Goal: Information Seeking & Learning: Learn about a topic

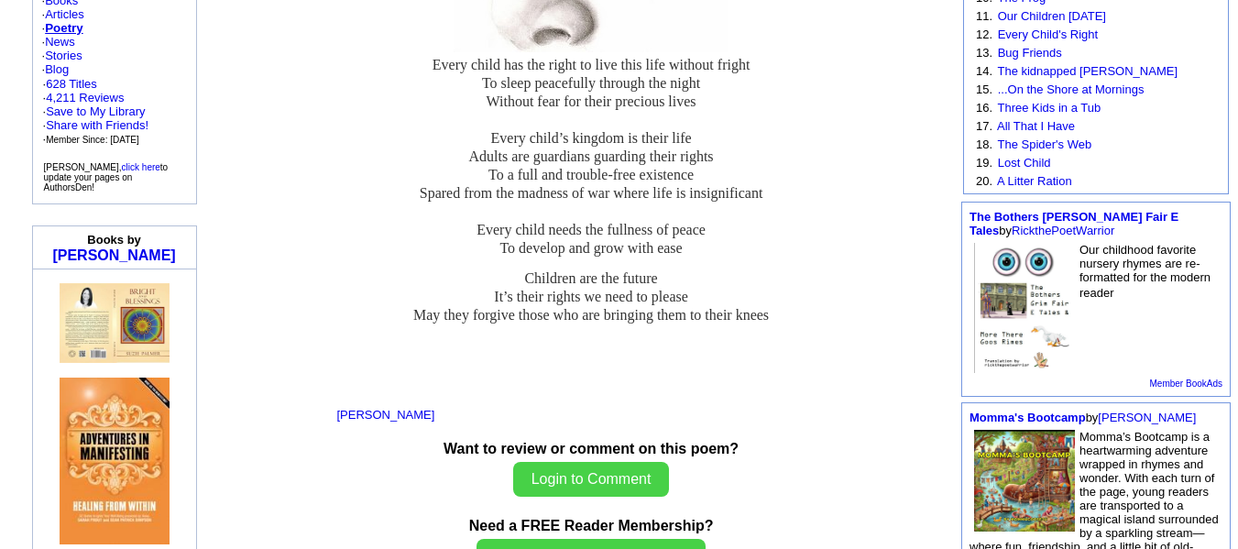
scroll to position [411, 0]
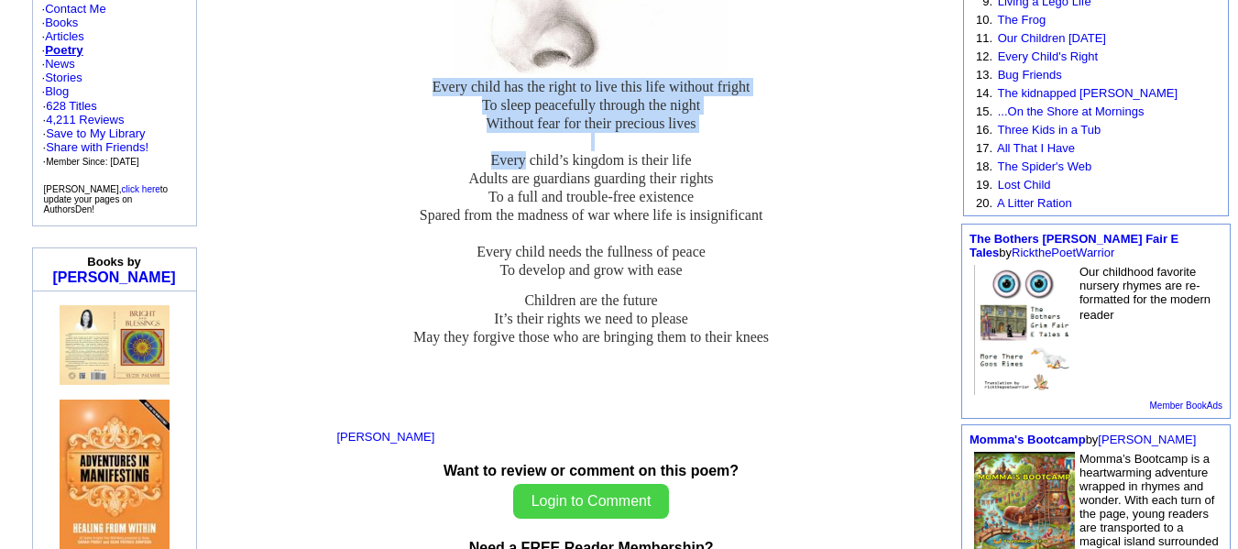
drag, startPoint x: 431, startPoint y: 74, endPoint x: 519, endPoint y: 138, distance: 108.8
click at [519, 138] on p "Every child has the right to live this life without fright To sleep peacefully …" at bounding box center [590, 179] width 508 height 202
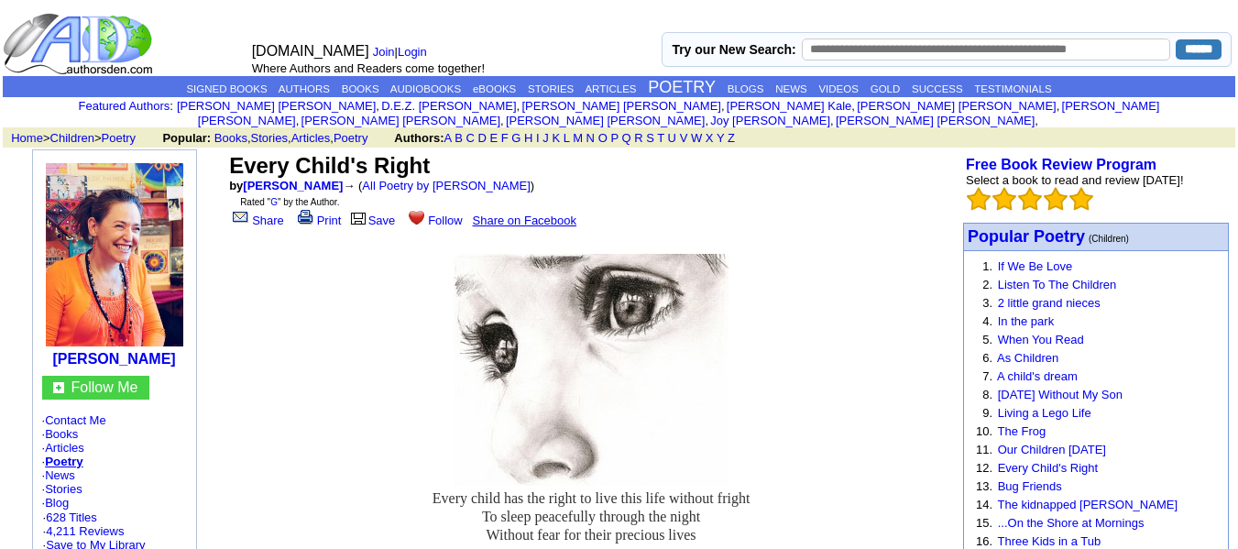
click at [737, 372] on td at bounding box center [590, 361] width 510 height 250
drag, startPoint x: 232, startPoint y: 149, endPoint x: 452, endPoint y: 147, distance: 219.9
click at [452, 149] on td "Every Child's Right by [PERSON_NAME] → ( All Poetry by [PERSON_NAME] ) Rated " …" at bounding box center [590, 190] width 731 height 82
click at [225, 151] on td "Every Child's Right by [PERSON_NAME] → ( All Poetry by [PERSON_NAME] ) Rated " …" at bounding box center [590, 190] width 731 height 82
drag, startPoint x: 225, startPoint y: 151, endPoint x: 321, endPoint y: 174, distance: 98.0
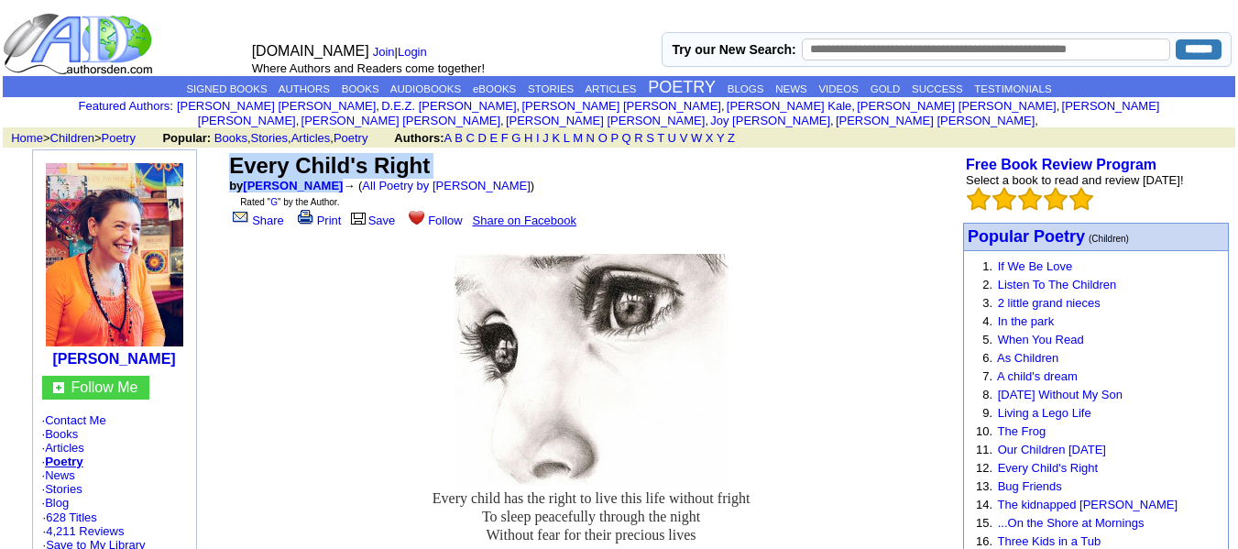
click at [321, 174] on td "Every Child's Right by [PERSON_NAME] → ( All Poetry by [PERSON_NAME] ) Rated " …" at bounding box center [590, 190] width 731 height 82
copy td "Every Child's Right by [PERSON_NAME]"
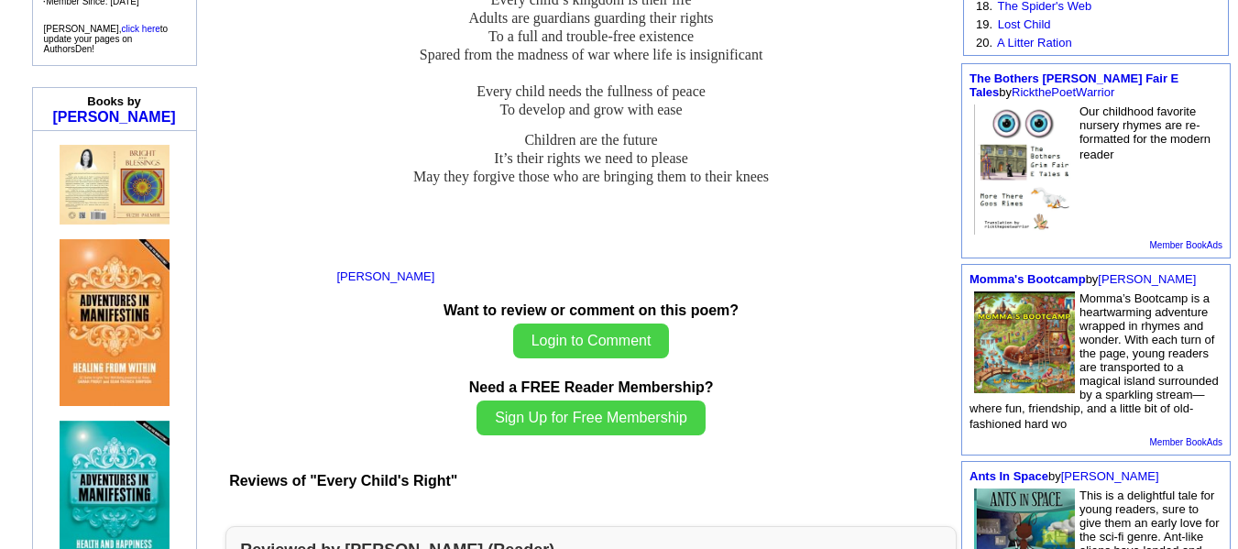
scroll to position [412, 0]
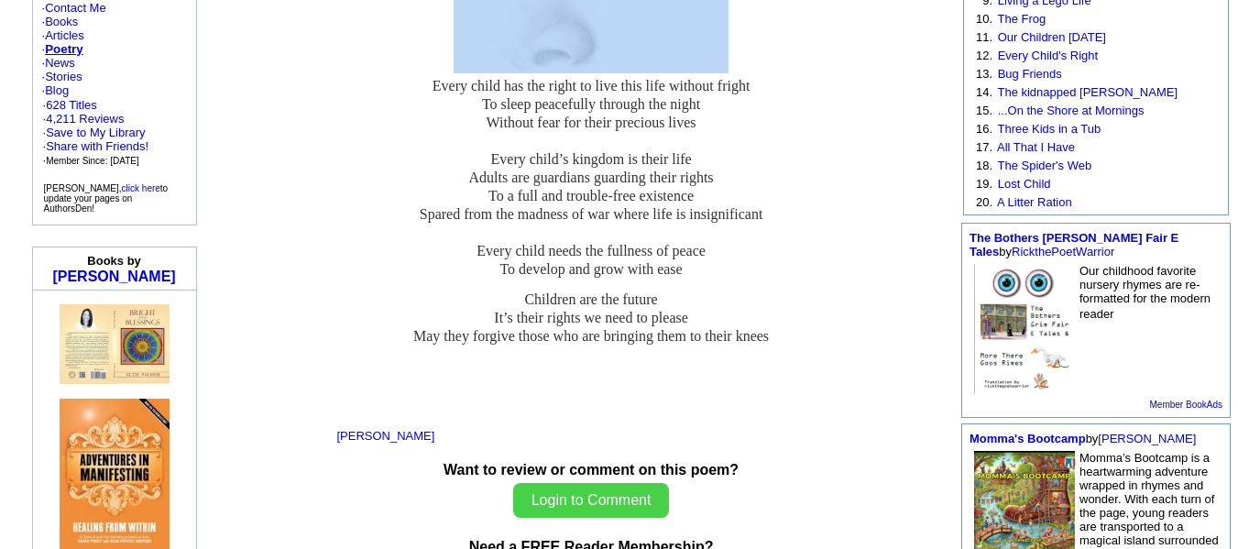
drag, startPoint x: 427, startPoint y: 484, endPoint x: 803, endPoint y: 322, distance: 410.0
click at [803, 322] on font "Every child has the right to live this life without fright To sleep peacefully …" at bounding box center [590, 237] width 508 height 320
copy font "Every child has the right to live this life without fright To sleep peacefully …"
